Goal: Book appointment/travel/reservation

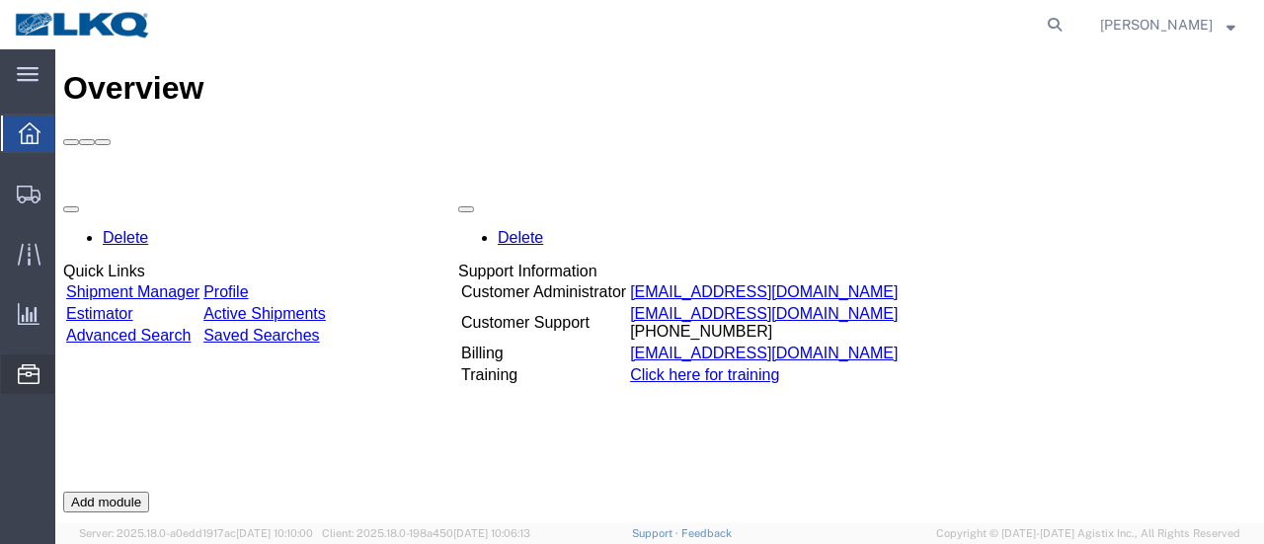
click at [0, 0] on span "Location Appointment" at bounding box center [0, 0] width 0 height 0
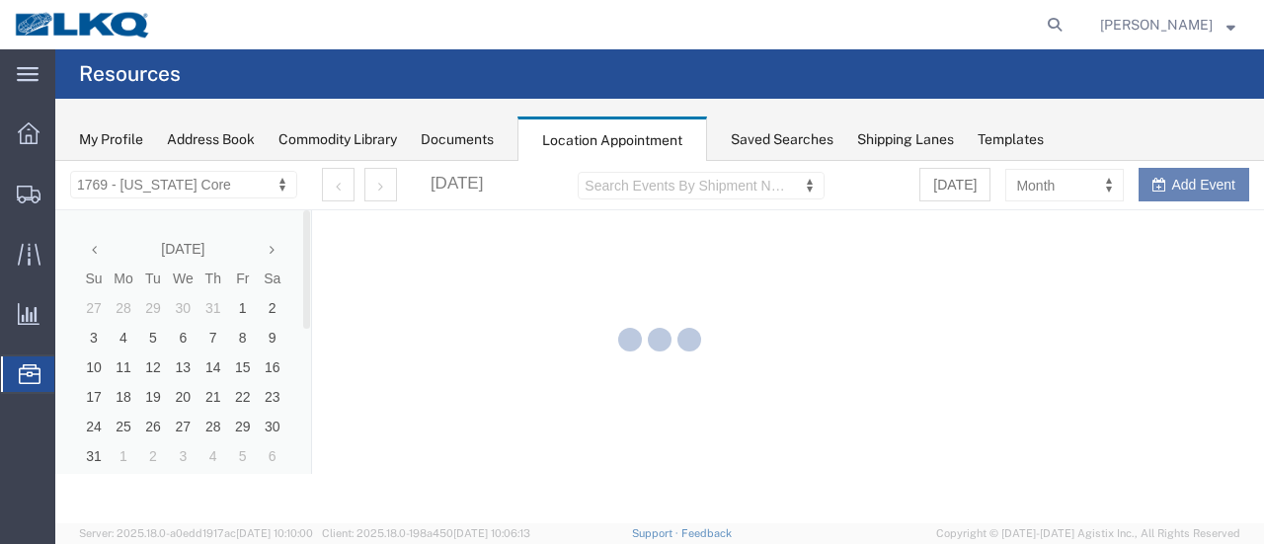
select select "28716"
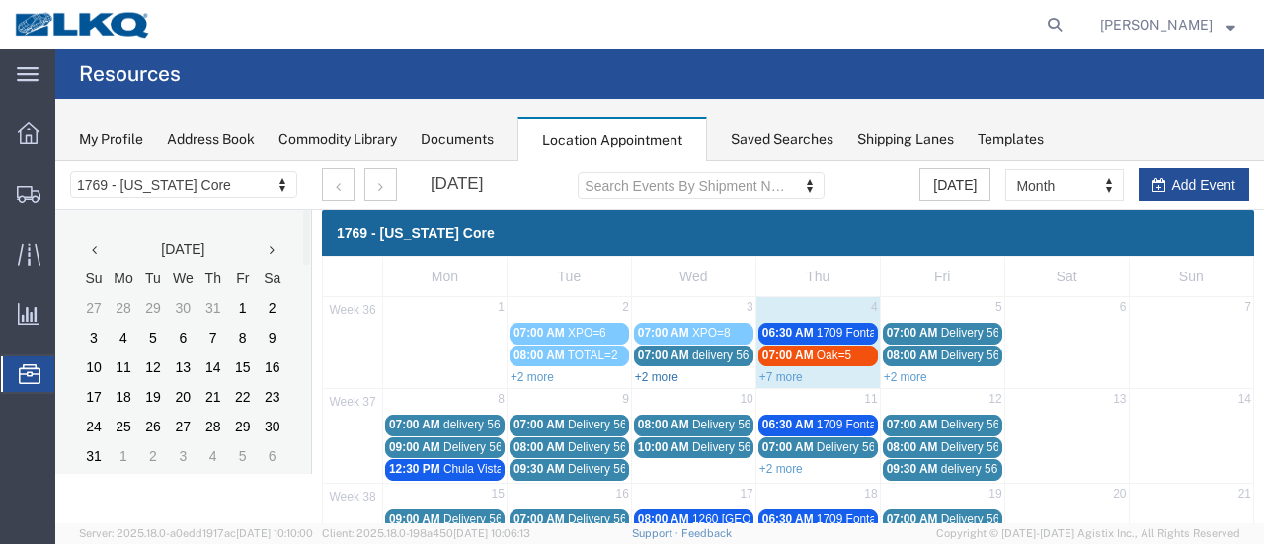
click at [665, 376] on link "+2 more" at bounding box center [656, 377] width 43 height 14
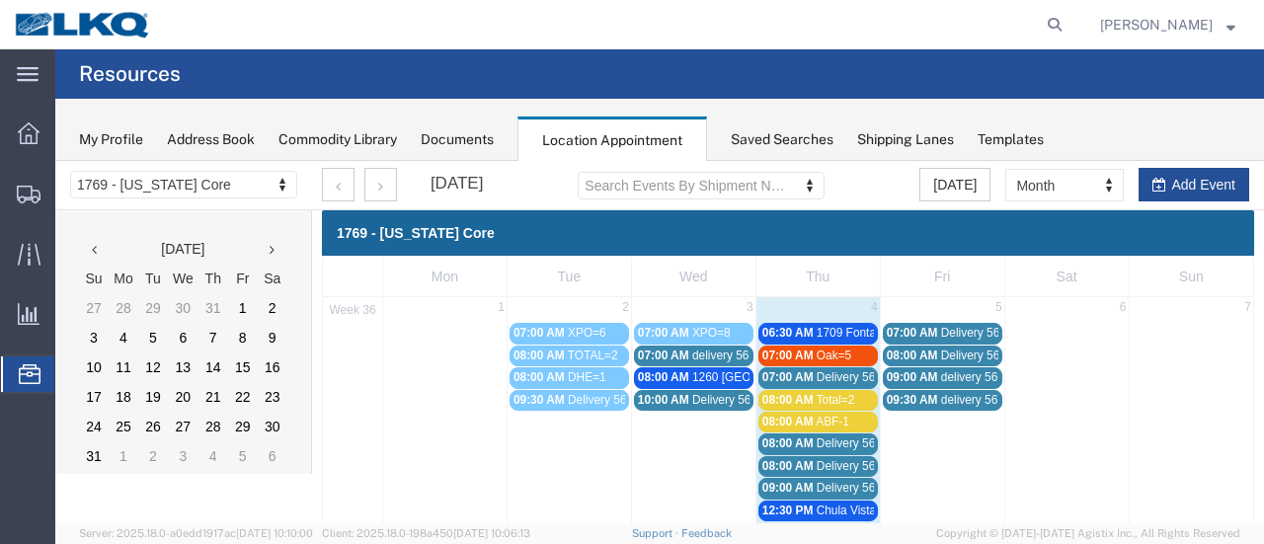
click at [802, 333] on span "06:30 AM" at bounding box center [787, 333] width 51 height 14
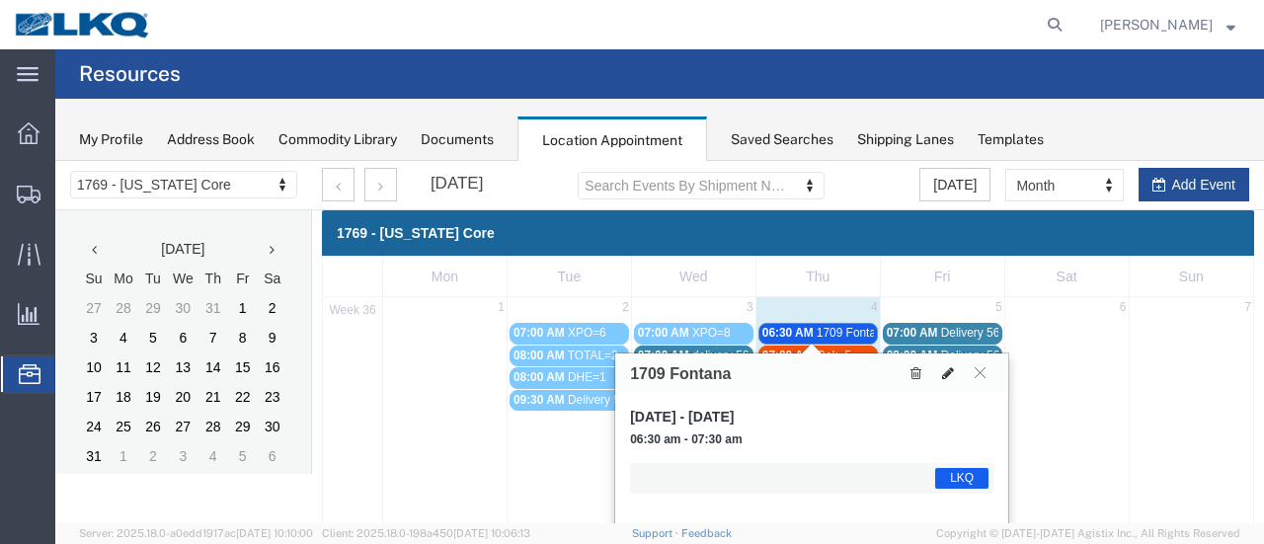
click at [946, 373] on icon at bounding box center [948, 373] width 12 height 14
select select "1"
select select "22"
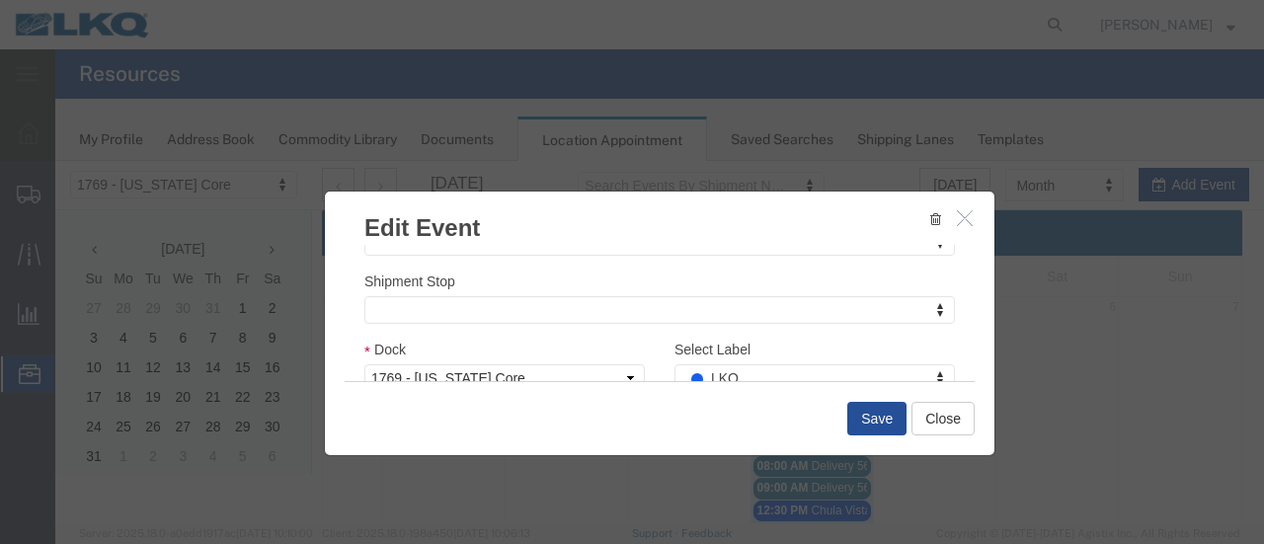
scroll to position [296, 0]
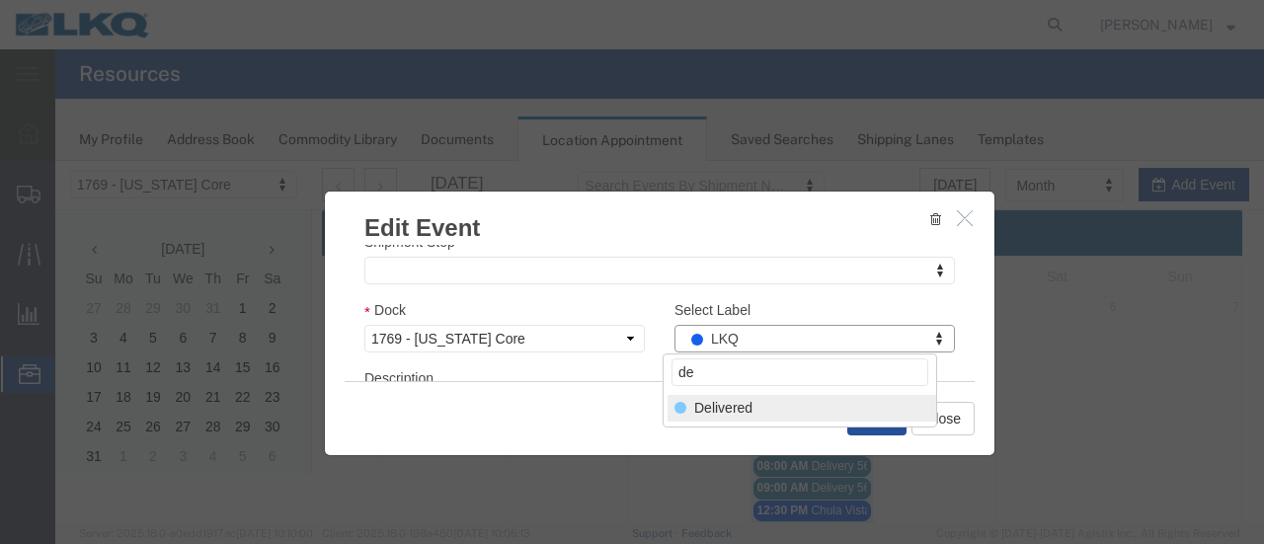
type input "de"
select select "40"
click at [864, 422] on button "Save" at bounding box center [876, 419] width 59 height 34
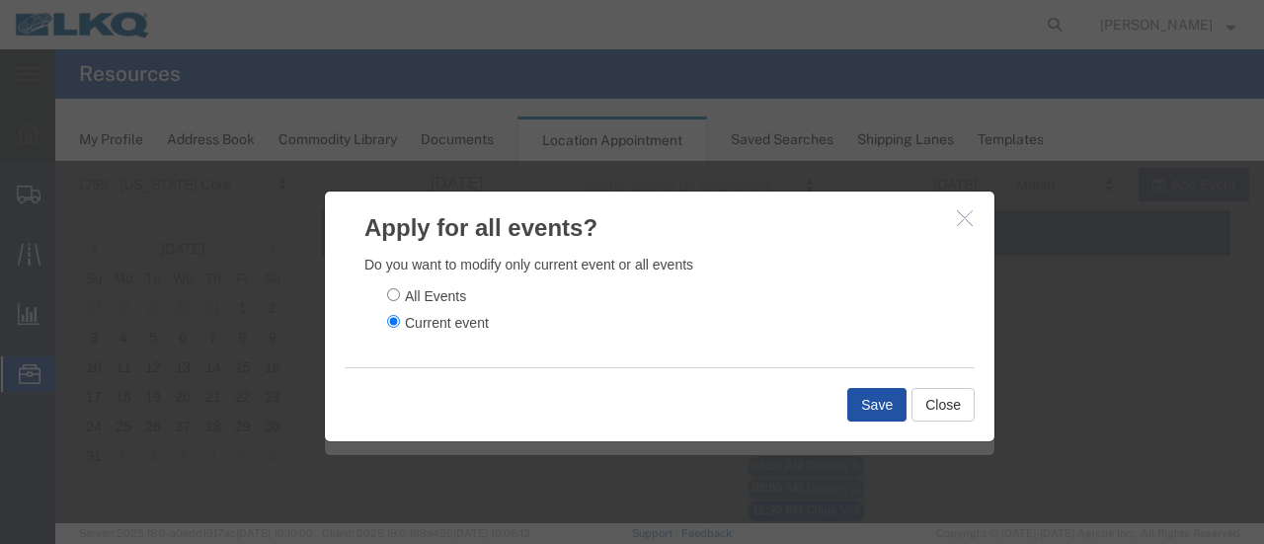
click at [873, 409] on button "Save" at bounding box center [876, 405] width 59 height 34
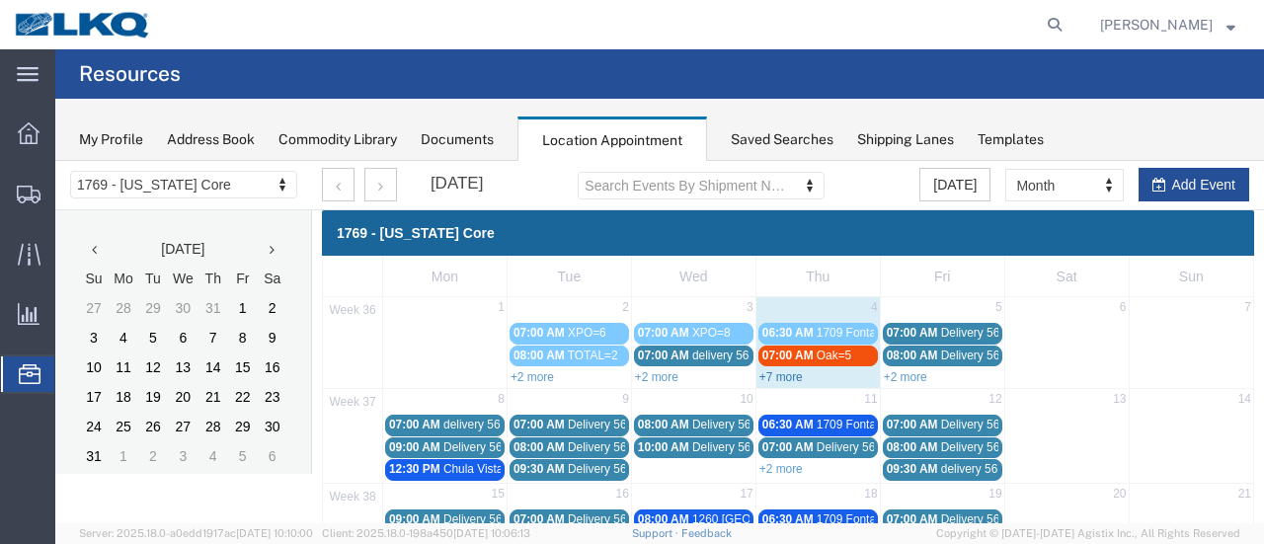
click at [778, 374] on link "+7 more" at bounding box center [780, 377] width 43 height 14
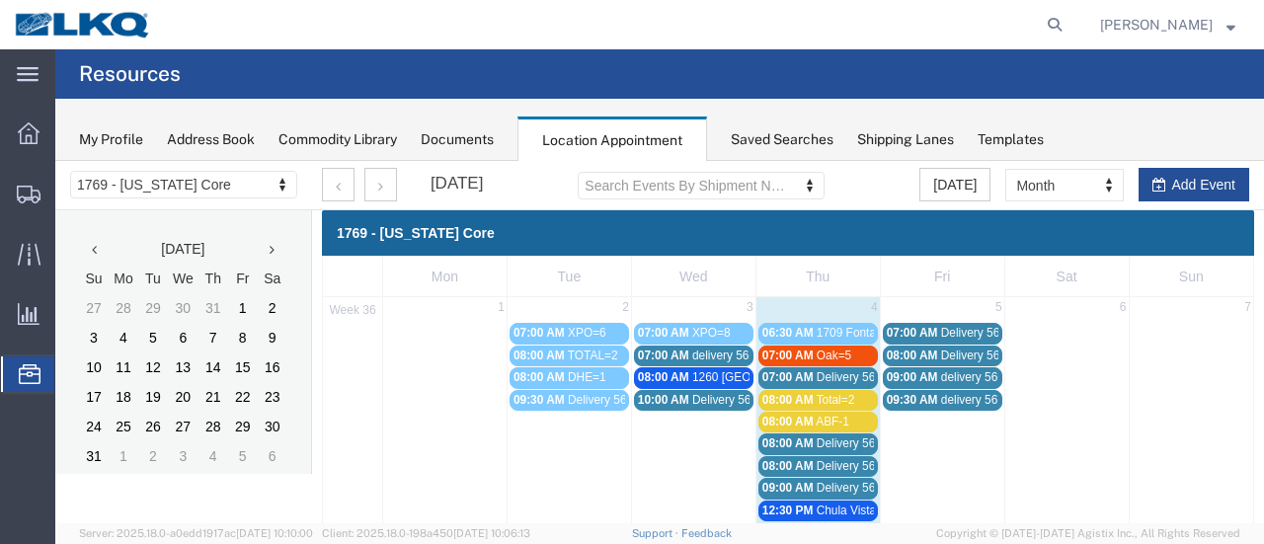
click at [796, 356] on span "07:00 AM" at bounding box center [787, 356] width 51 height 14
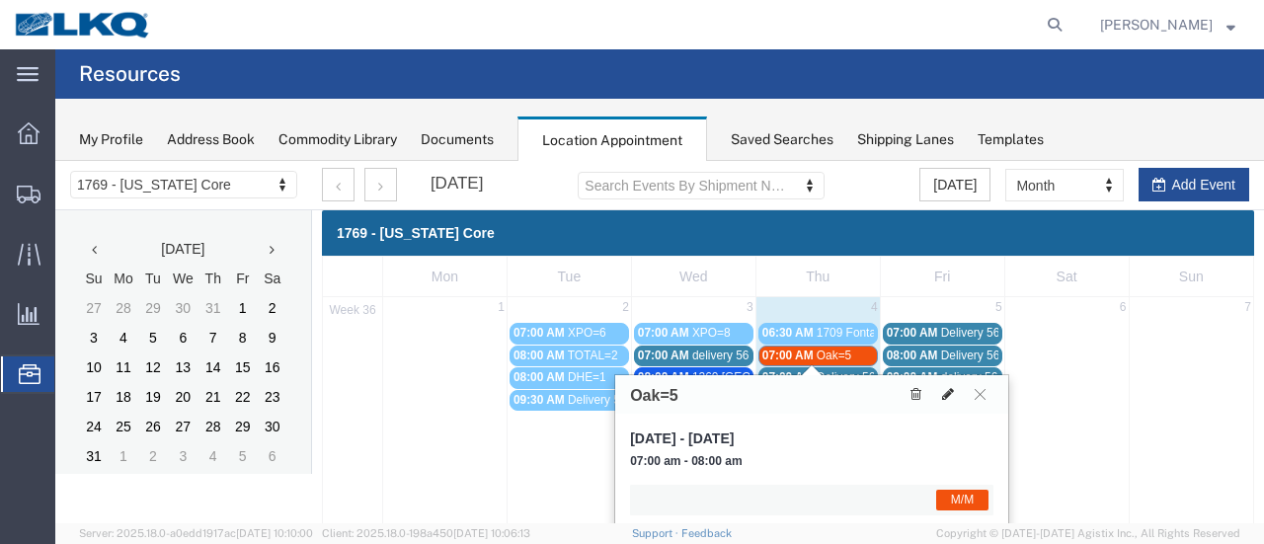
click at [950, 397] on icon at bounding box center [948, 394] width 12 height 14
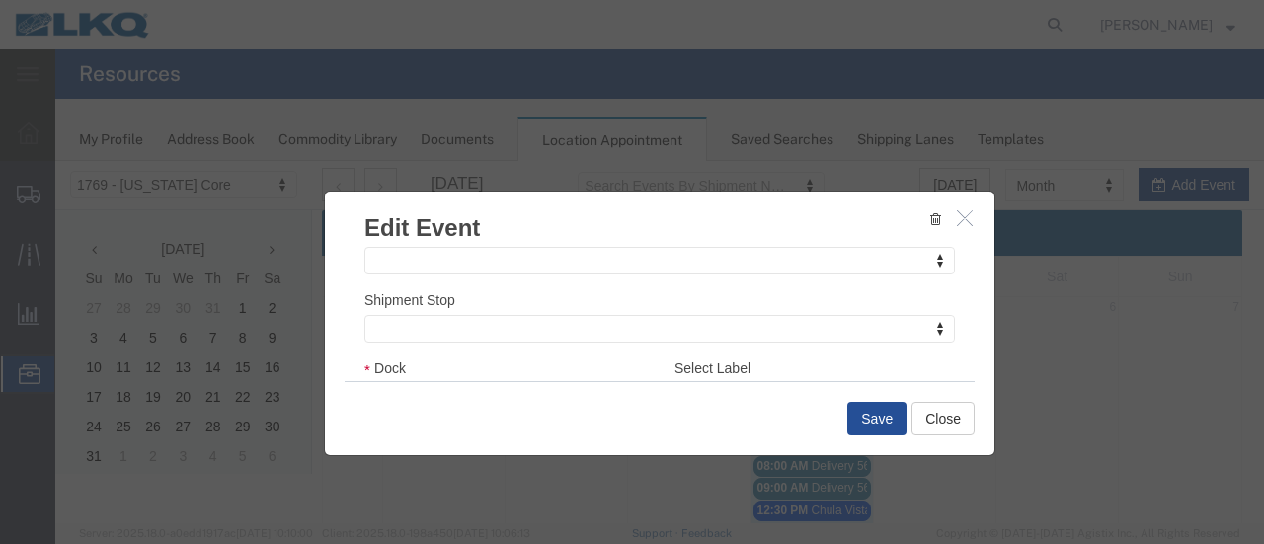
scroll to position [337, 0]
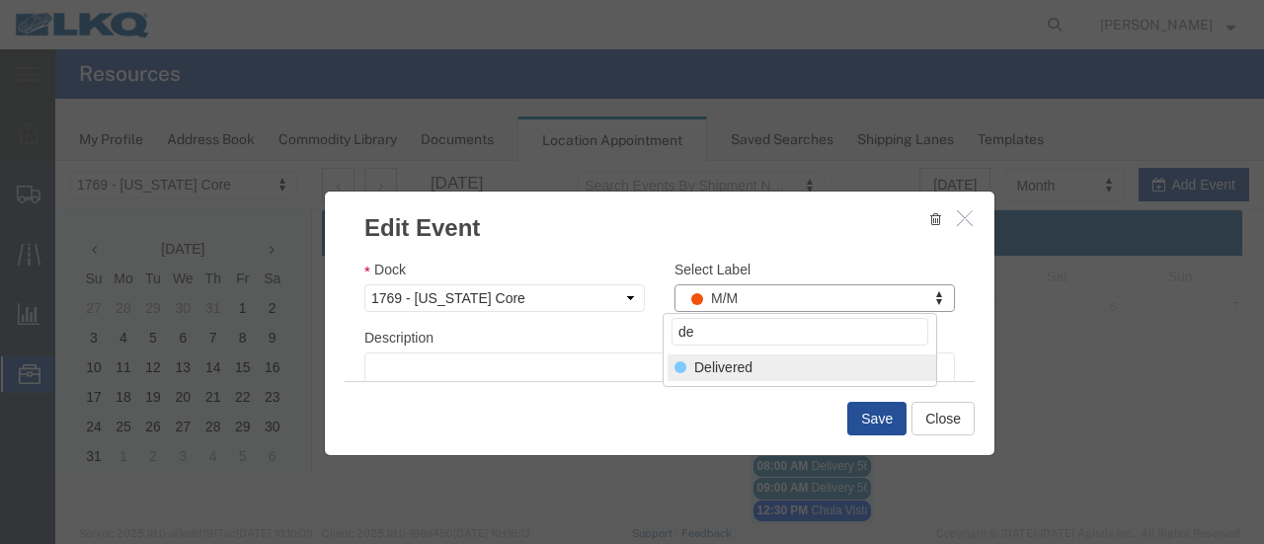
type input "de"
select select "40"
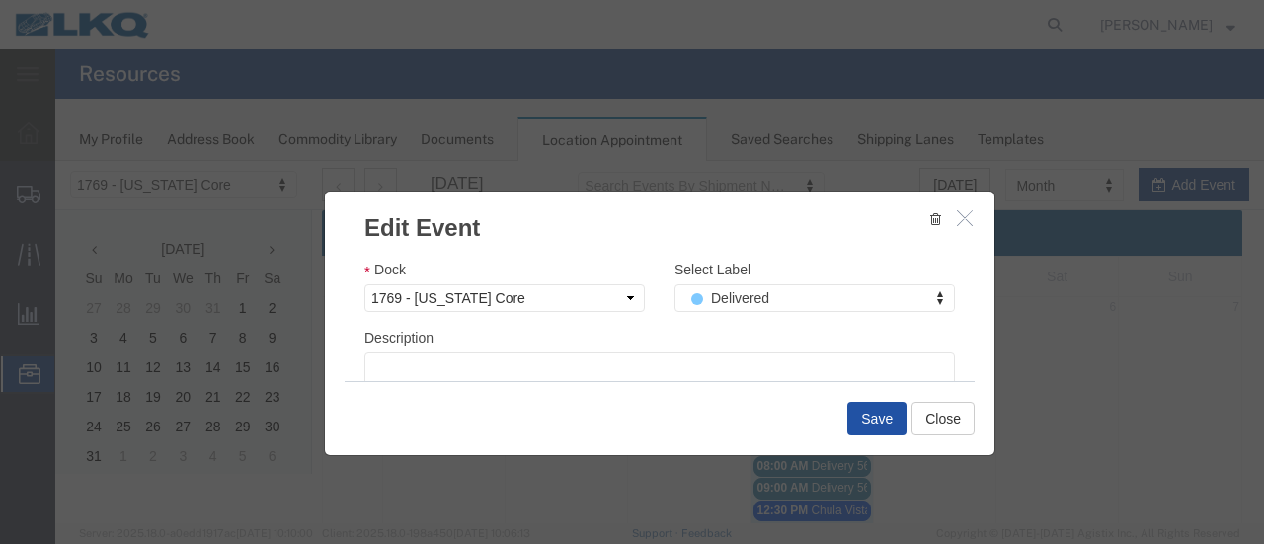
click at [867, 424] on button "Save" at bounding box center [876, 419] width 59 height 34
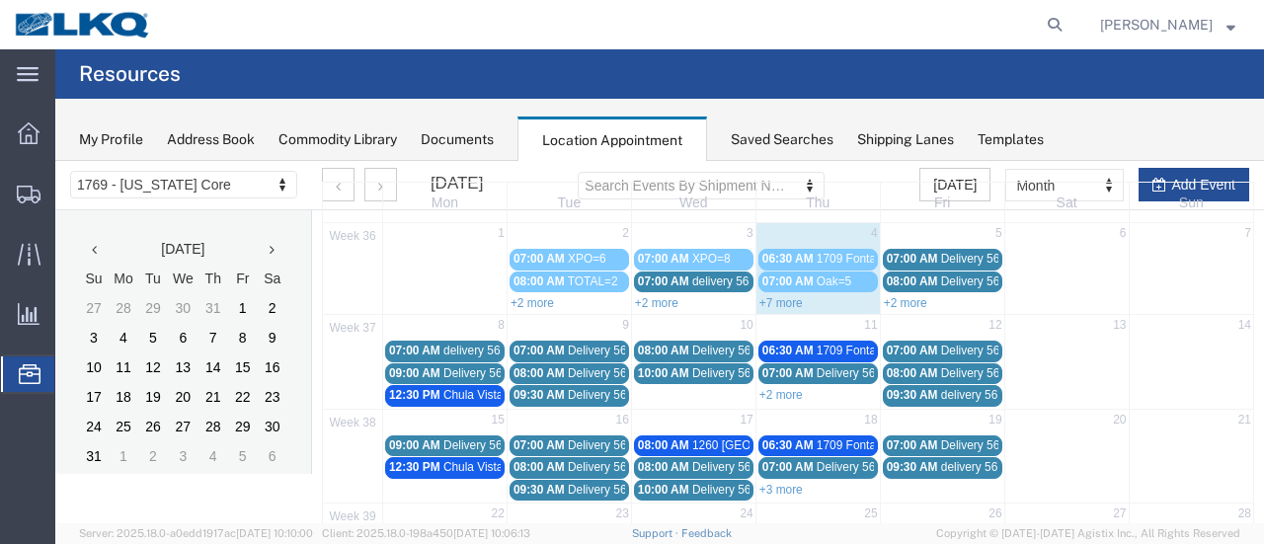
scroll to position [99, 0]
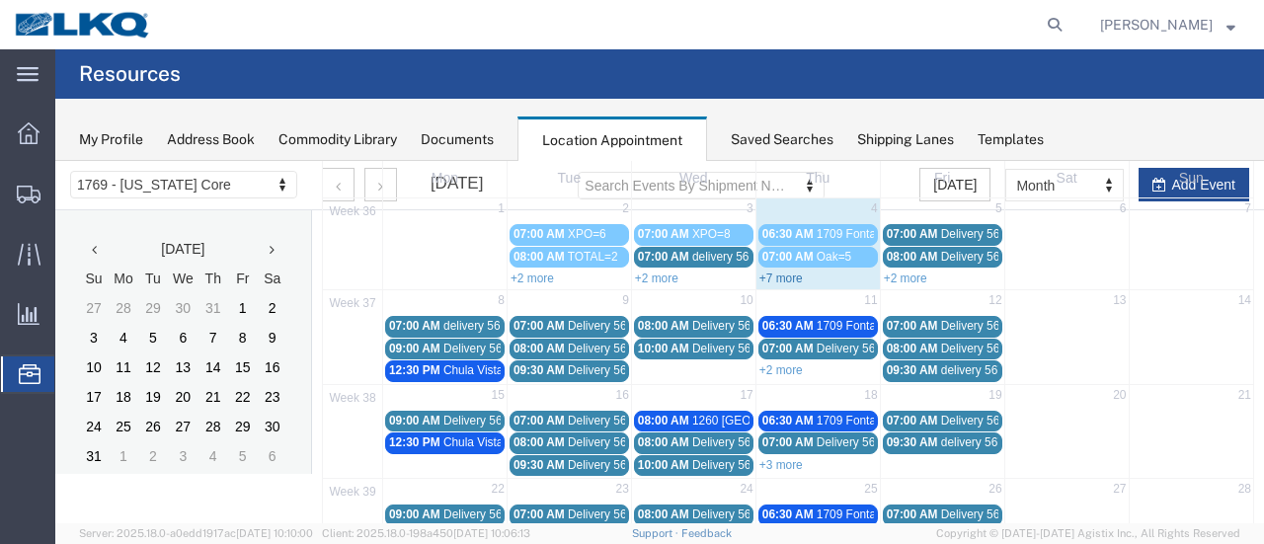
click at [784, 272] on link "+7 more" at bounding box center [780, 279] width 43 height 14
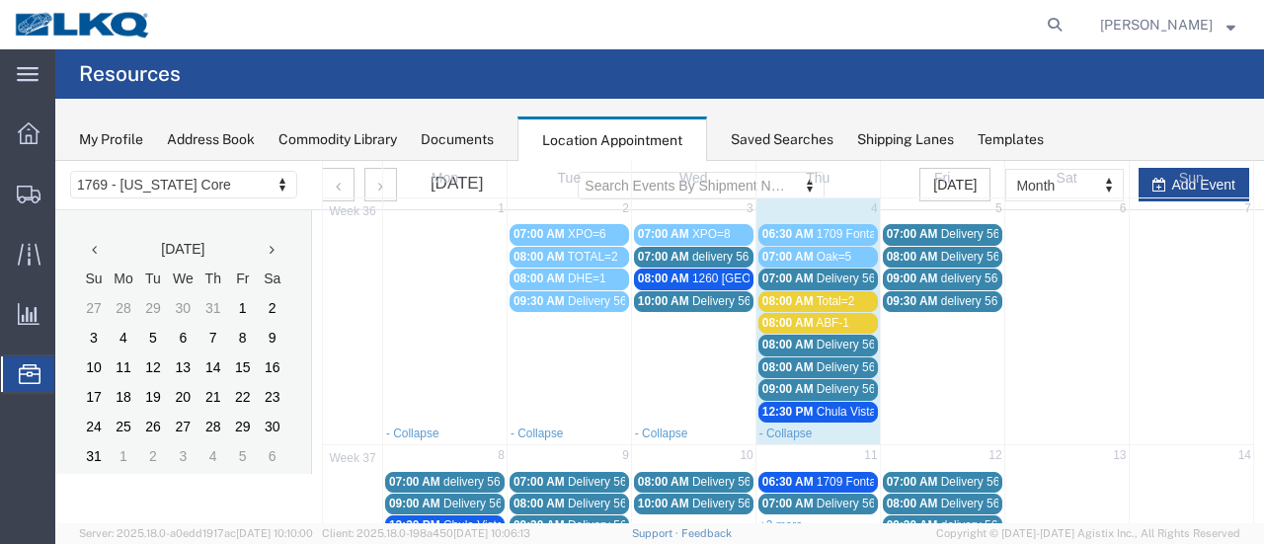
click at [834, 297] on span "Total=2" at bounding box center [836, 301] width 39 height 14
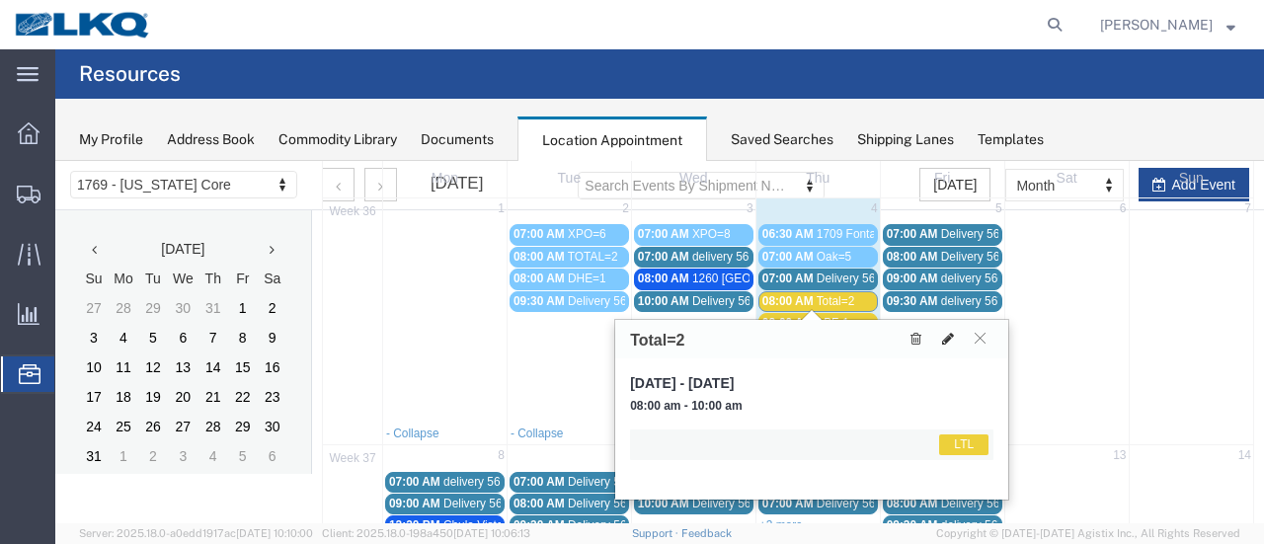
click at [945, 337] on icon at bounding box center [948, 339] width 12 height 14
select select "1"
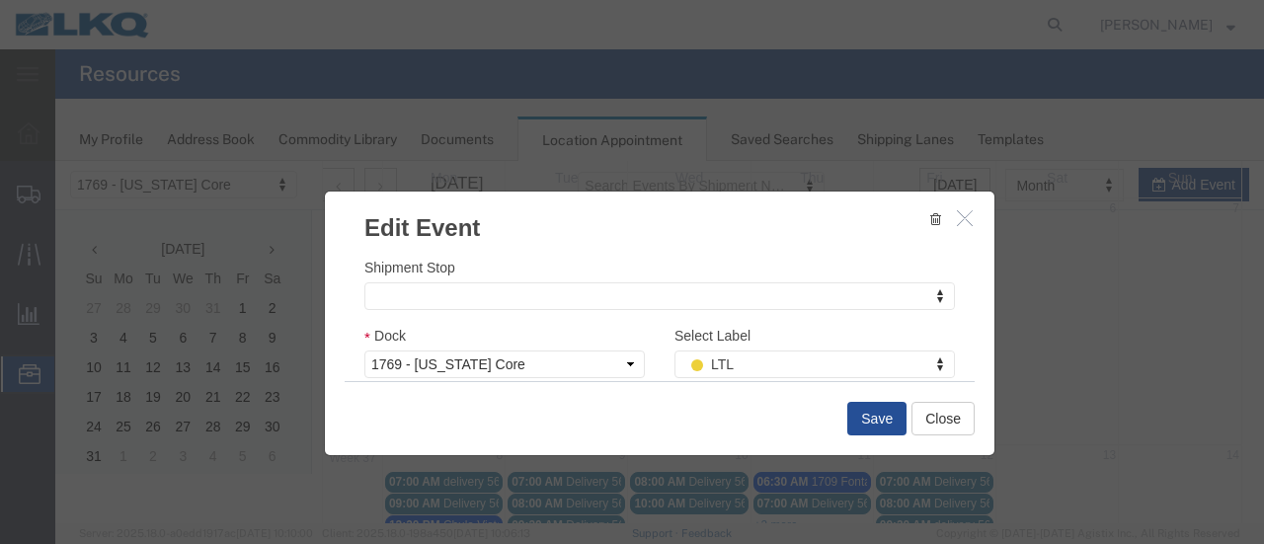
scroll to position [296, 0]
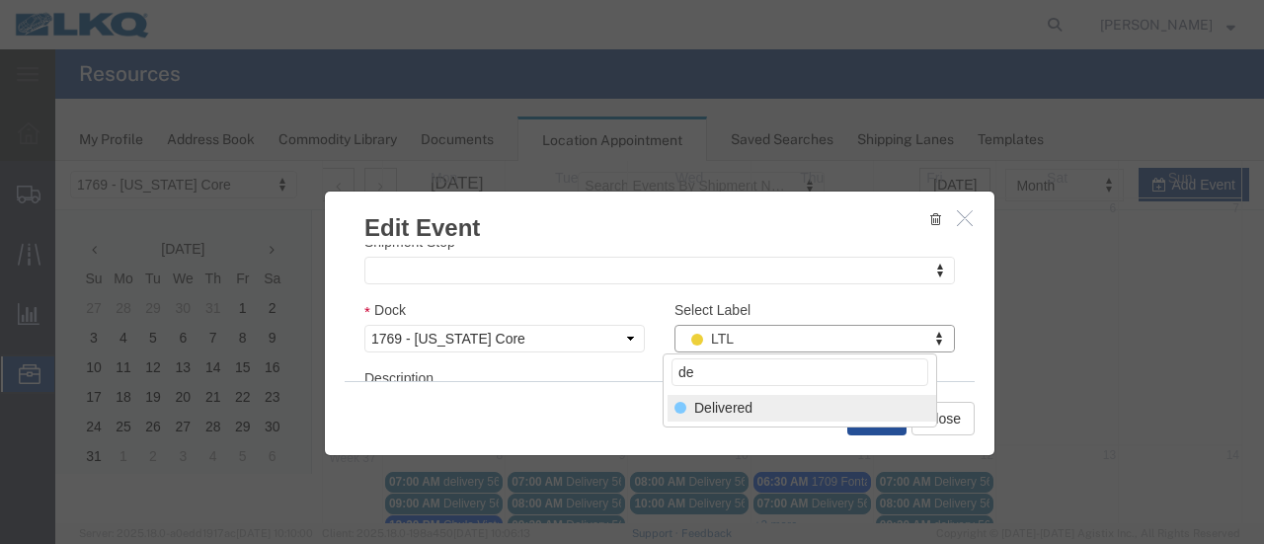
type input "de"
select select "40"
click at [865, 416] on button "Save" at bounding box center [876, 419] width 59 height 34
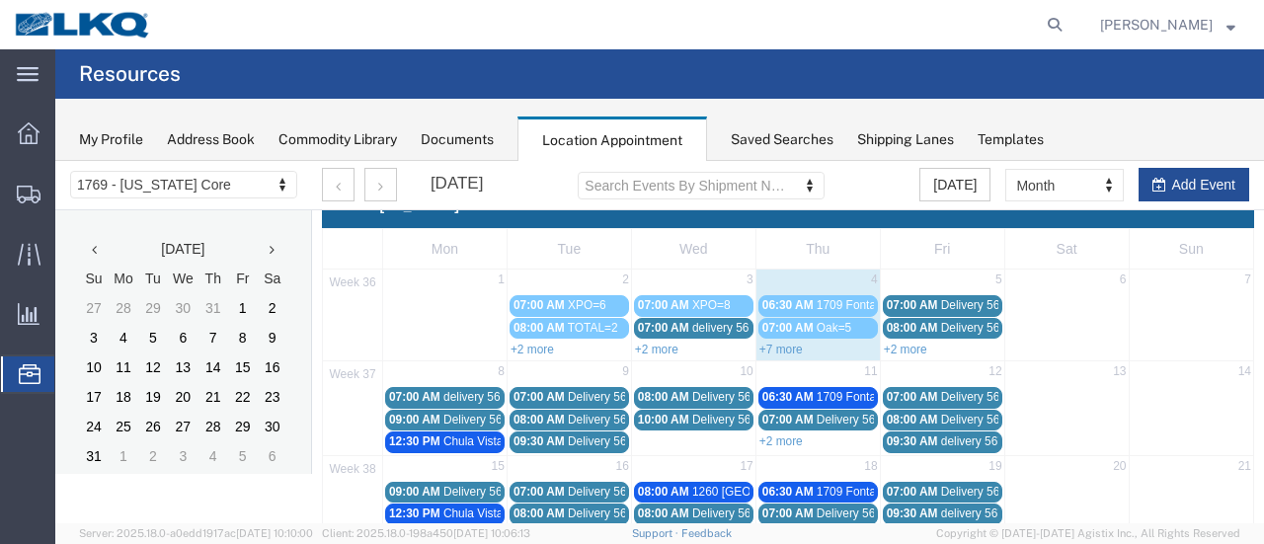
scroll to position [0, 0]
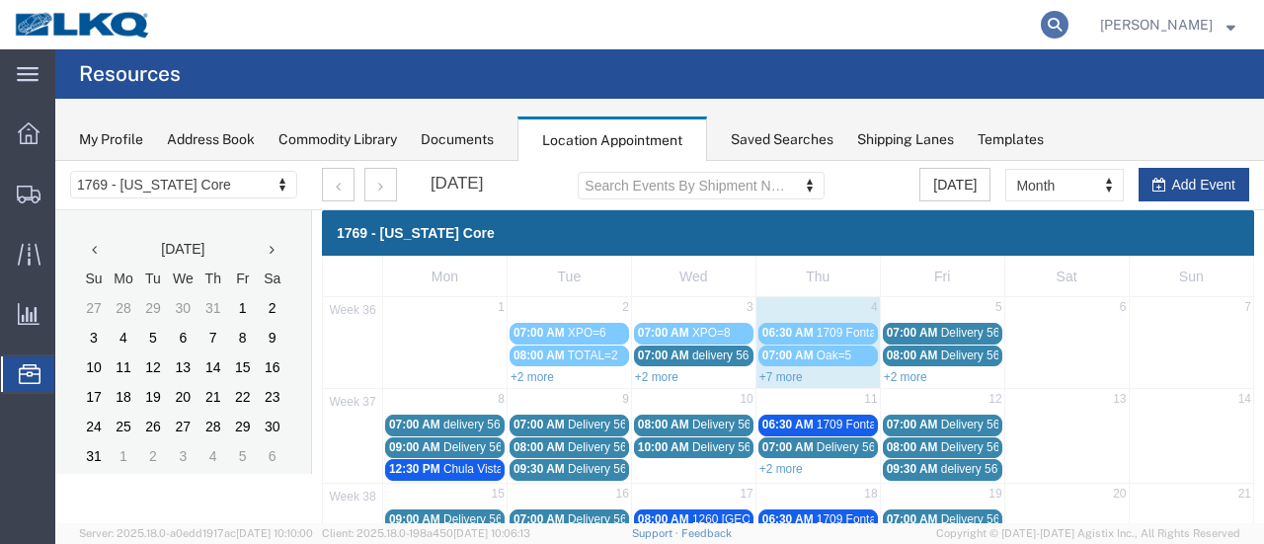
click at [1068, 20] on icon at bounding box center [1055, 25] width 28 height 28
paste input "56708654"
type input "56708654"
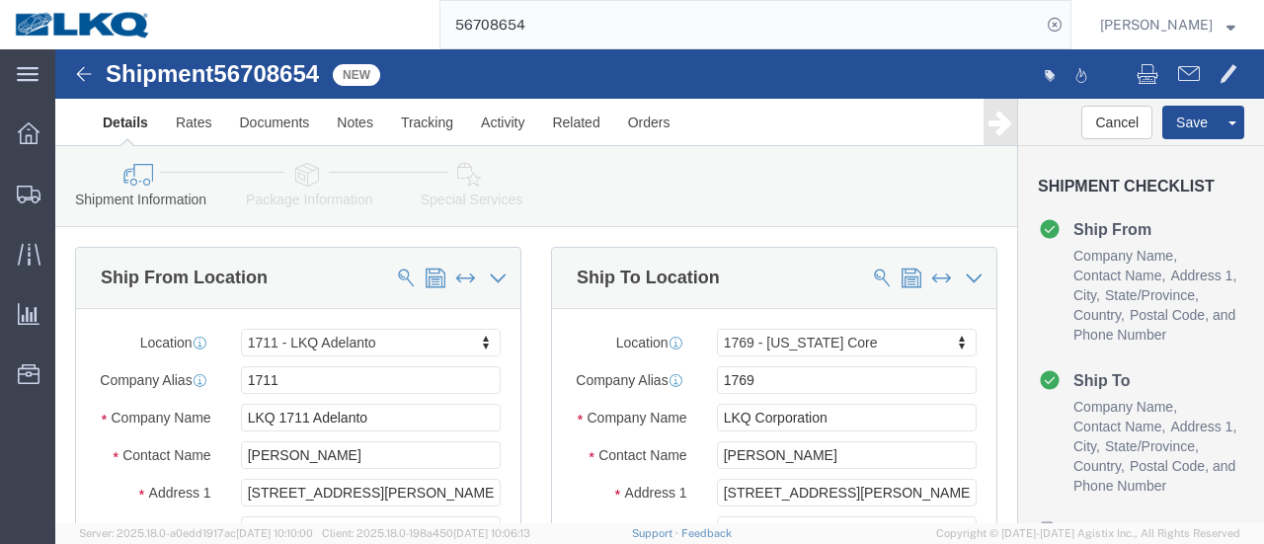
select select "42111"
select select "28716"
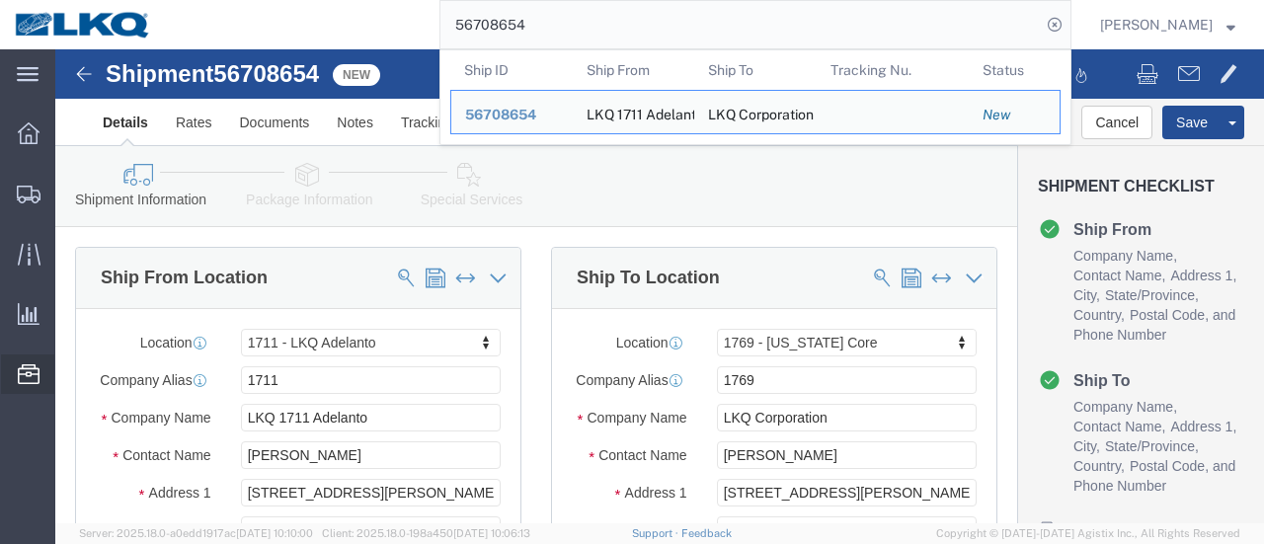
click at [0, 0] on span "Location Appointment" at bounding box center [0, 0] width 0 height 0
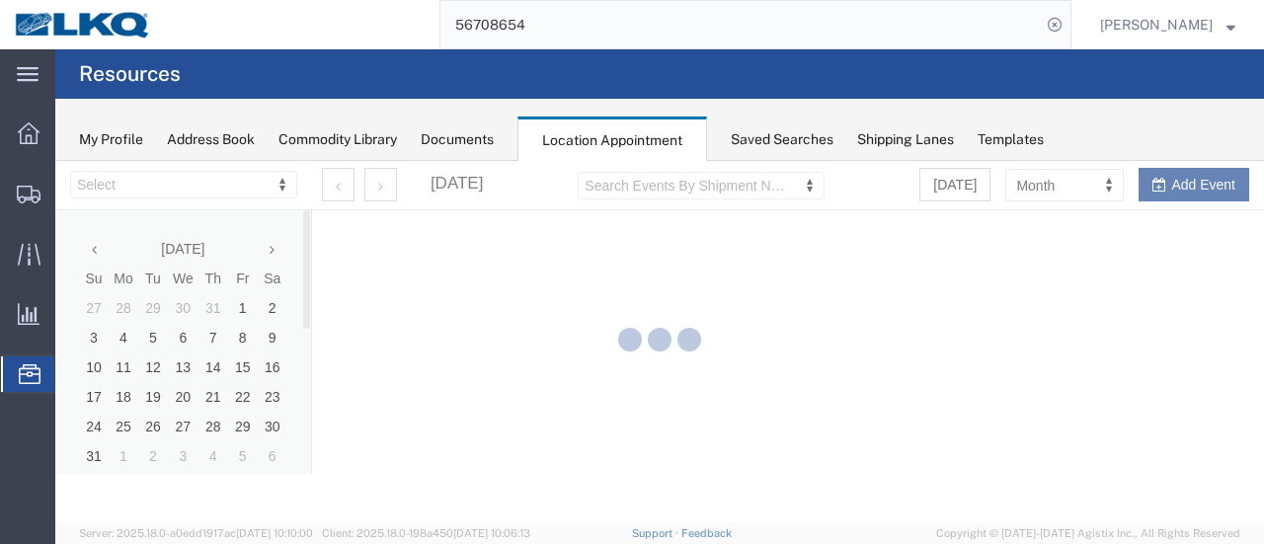
select select "28716"
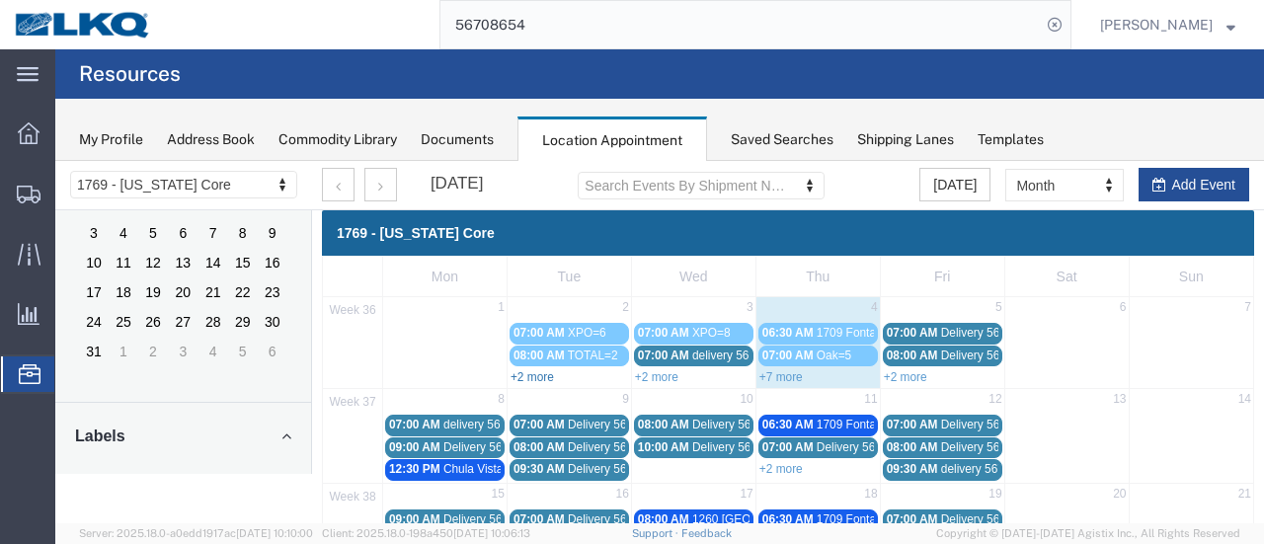
click at [533, 375] on link "+2 more" at bounding box center [531, 377] width 43 height 14
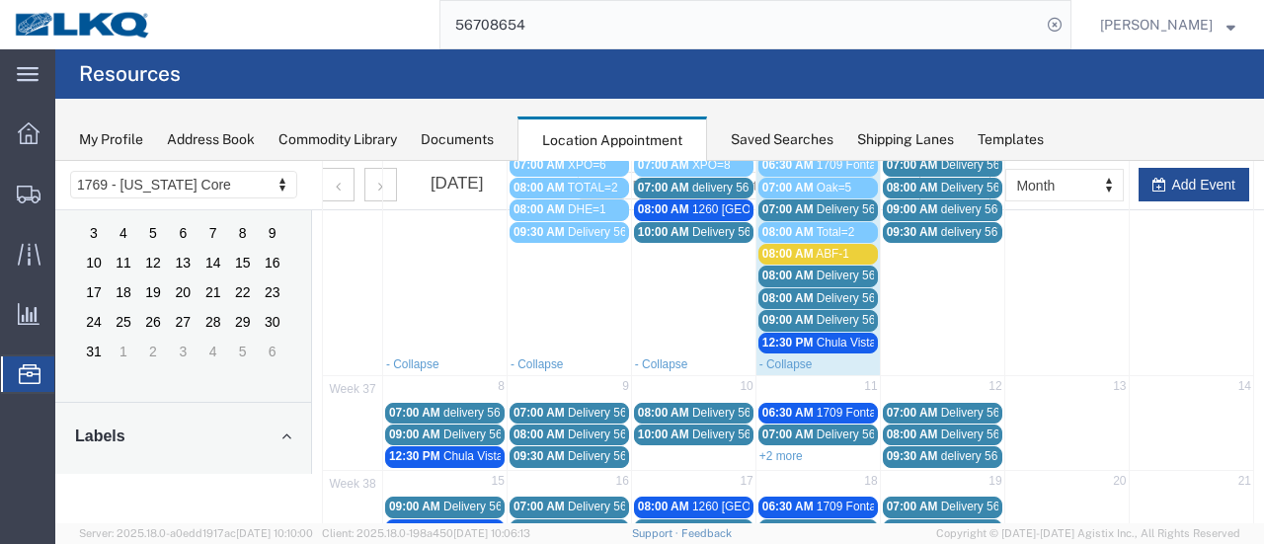
scroll to position [197, 0]
